Goal: Check status

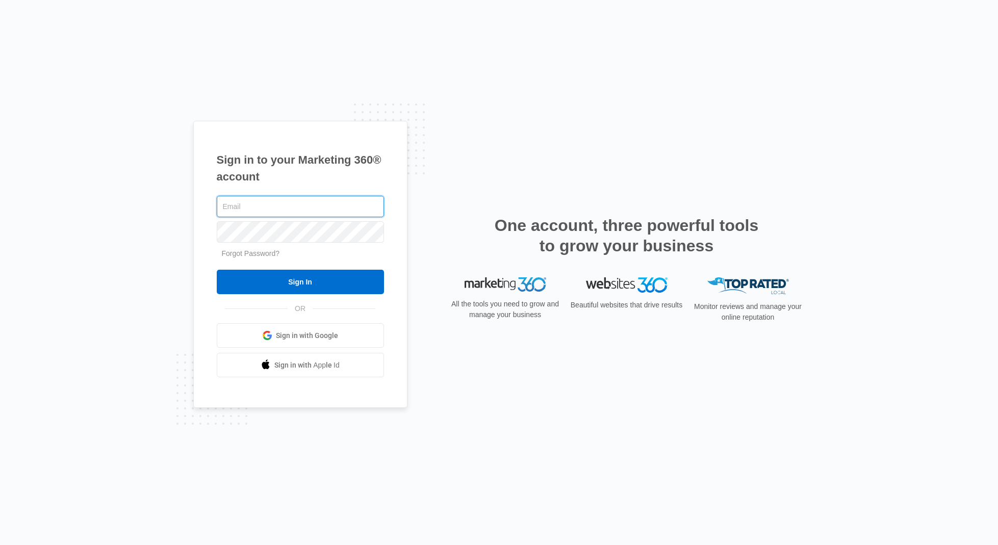
type input "[EMAIL_ADDRESS][DOMAIN_NAME]"
click at [300, 282] on input "Sign In" at bounding box center [300, 282] width 167 height 24
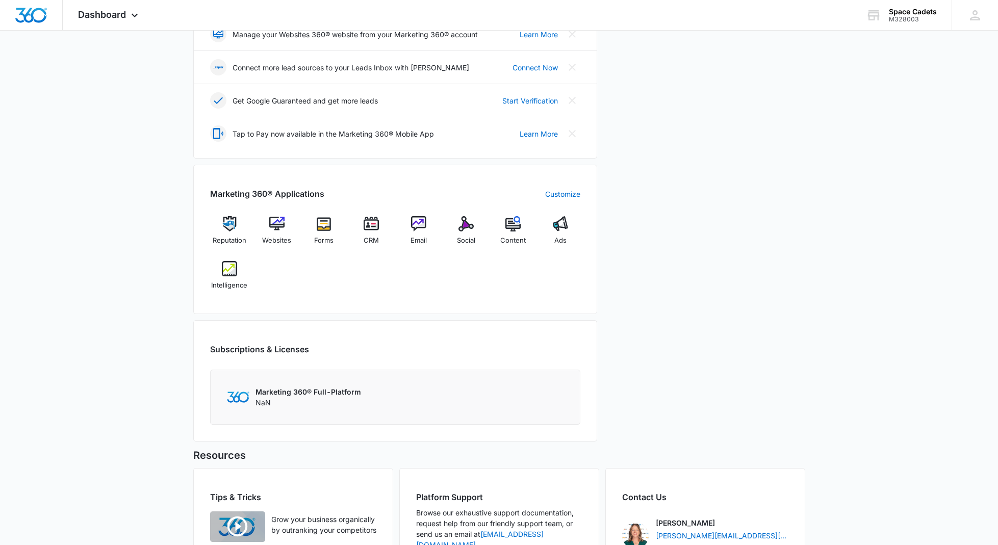
scroll to position [264, 0]
click at [240, 270] on div "Intelligence" at bounding box center [229, 277] width 39 height 37
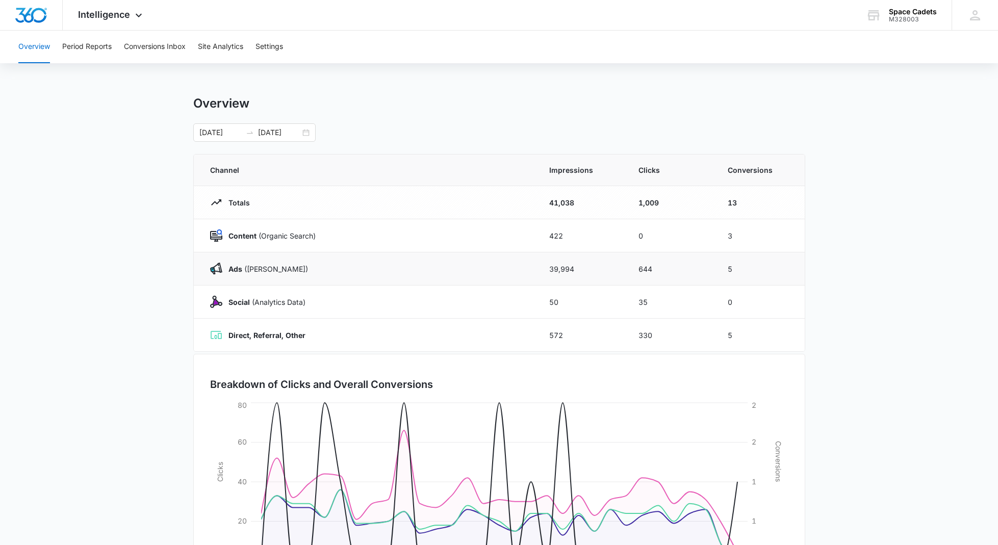
click at [258, 267] on p "Ads ([PERSON_NAME])" at bounding box center [265, 269] width 86 height 11
click at [222, 45] on button "Site Analytics" at bounding box center [220, 47] width 45 height 33
